Goal: Task Accomplishment & Management: Use online tool/utility

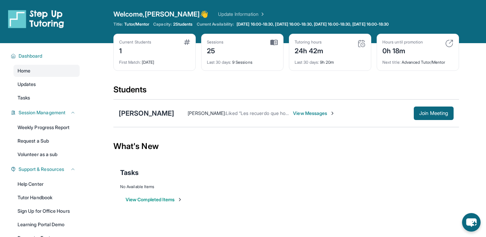
click at [420, 53] on div "0h 18m" at bounding box center [402, 50] width 40 height 11
click at [447, 44] on img at bounding box center [449, 43] width 8 height 8
click at [376, 53] on div "Hours until promotion 0h 18m Next title : Advanced Tutor/Mentor" at bounding box center [417, 52] width 82 height 37
click at [396, 63] on span "Next title :" at bounding box center [391, 62] width 18 height 5
click at [360, 40] on img at bounding box center [361, 43] width 8 height 8
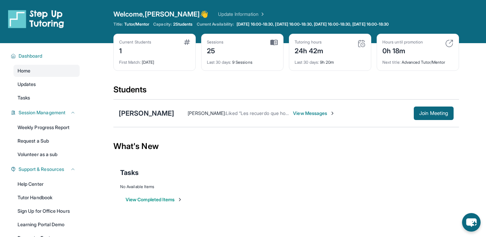
click at [272, 41] on img at bounding box center [273, 42] width 7 height 6
click at [234, 56] on div "Last 30 days : 9 Sessions" at bounding box center [242, 60] width 71 height 9
click at [211, 40] on div "Sessions" at bounding box center [215, 41] width 17 height 5
click at [169, 44] on div "Current Students 1" at bounding box center [154, 47] width 71 height 16
click at [190, 23] on span "2 Students" at bounding box center [183, 24] width 20 height 5
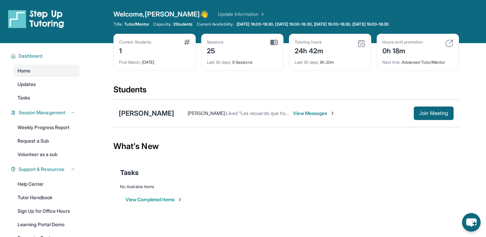
click at [451, 45] on img at bounding box center [449, 43] width 8 height 8
click at [429, 112] on span "Join Meeting" at bounding box center [433, 113] width 29 height 4
